Goal: Task Accomplishment & Management: Use online tool/utility

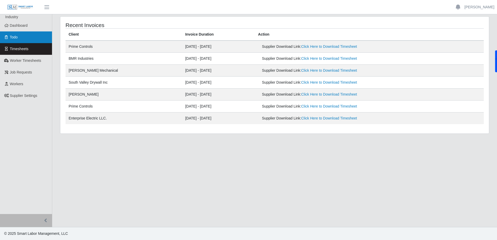
click at [26, 40] on link "Todo" at bounding box center [26, 37] width 52 height 12
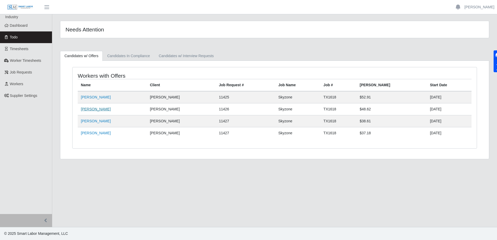
click at [99, 109] on link "Kenneth Ruth" at bounding box center [96, 109] width 30 height 4
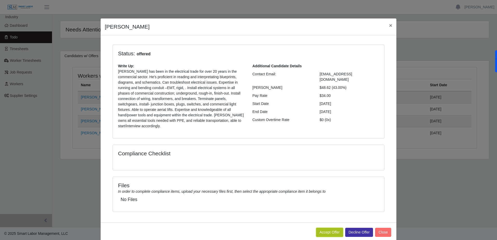
click at [335, 229] on button "Accept Offer" at bounding box center [329, 232] width 27 height 9
